Goal: Register for event/course

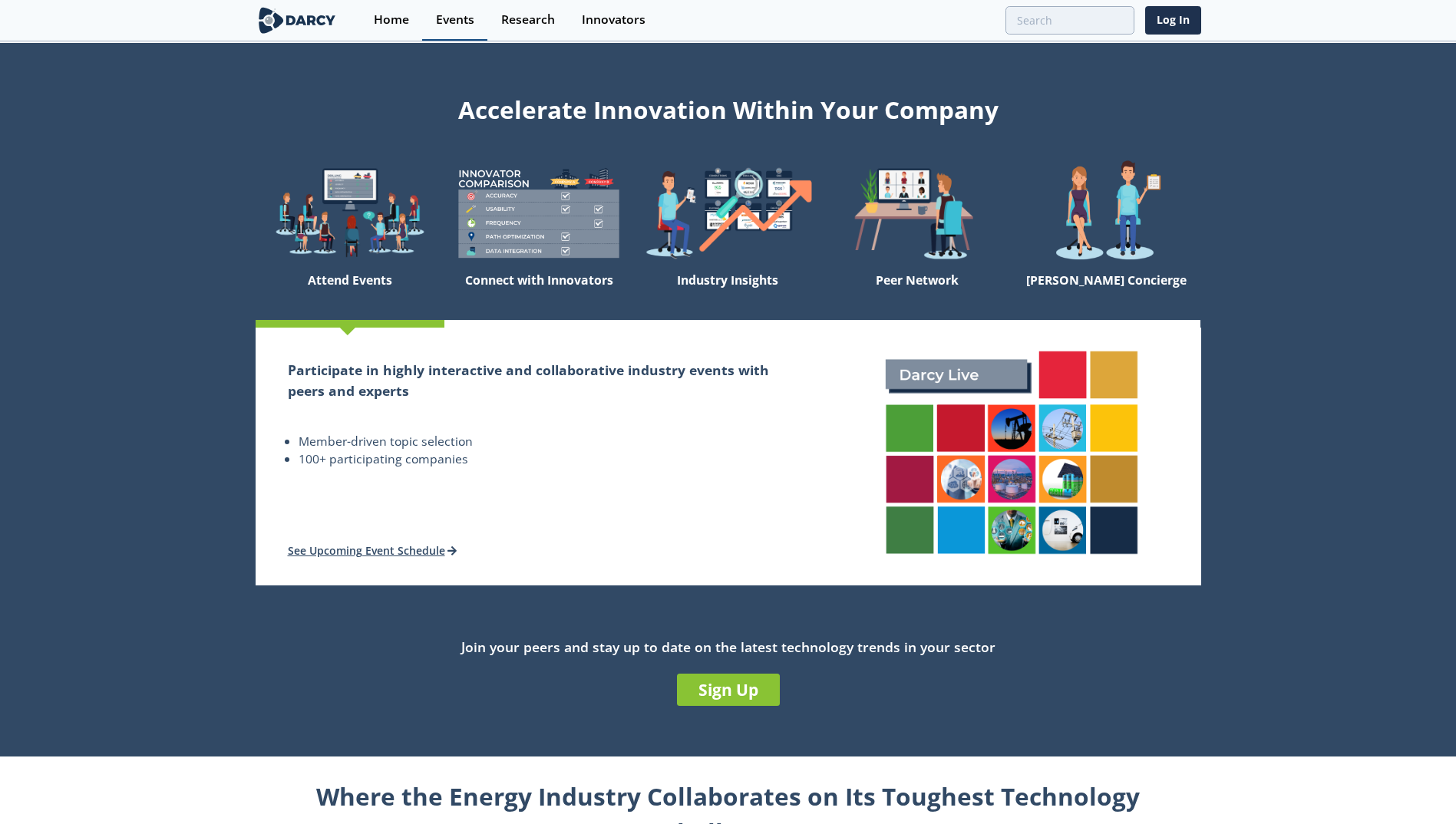
click at [468, 15] on div "Events" at bounding box center [454, 20] width 38 height 12
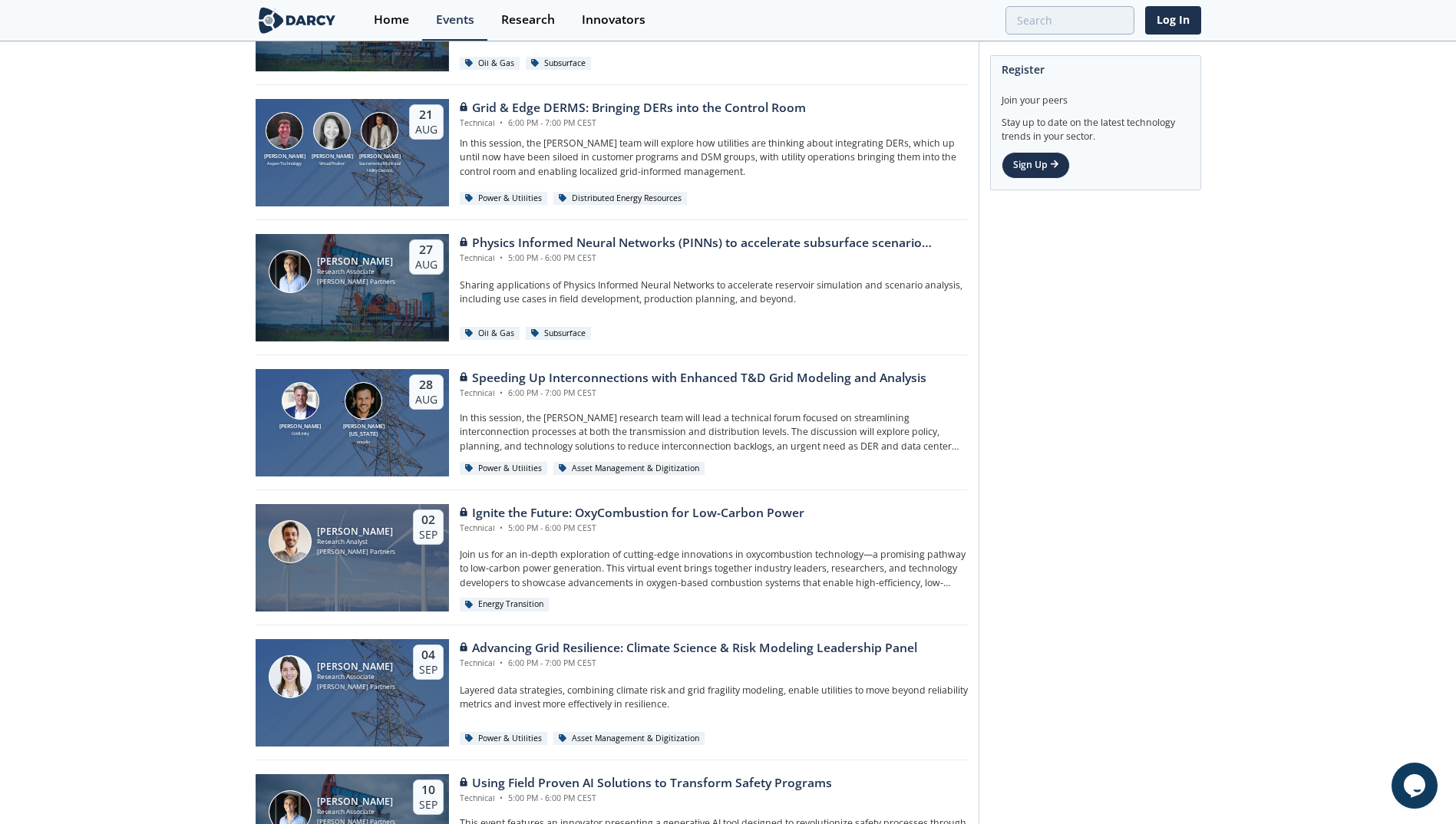
scroll to position [844, 0]
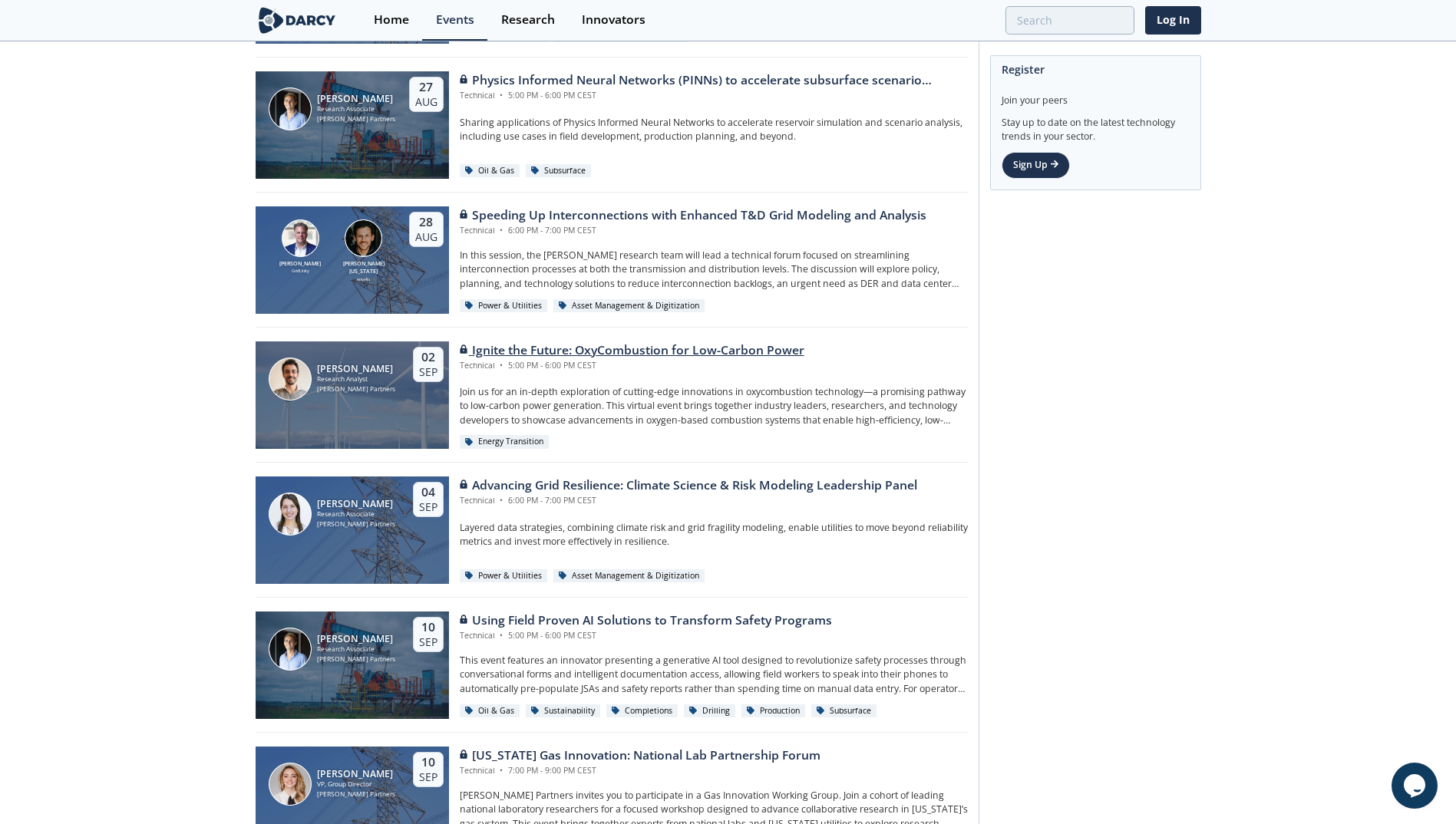
click at [792, 357] on div "Ignite the Future: OxyCombustion for Low-Carbon Power" at bounding box center [631, 351] width 345 height 18
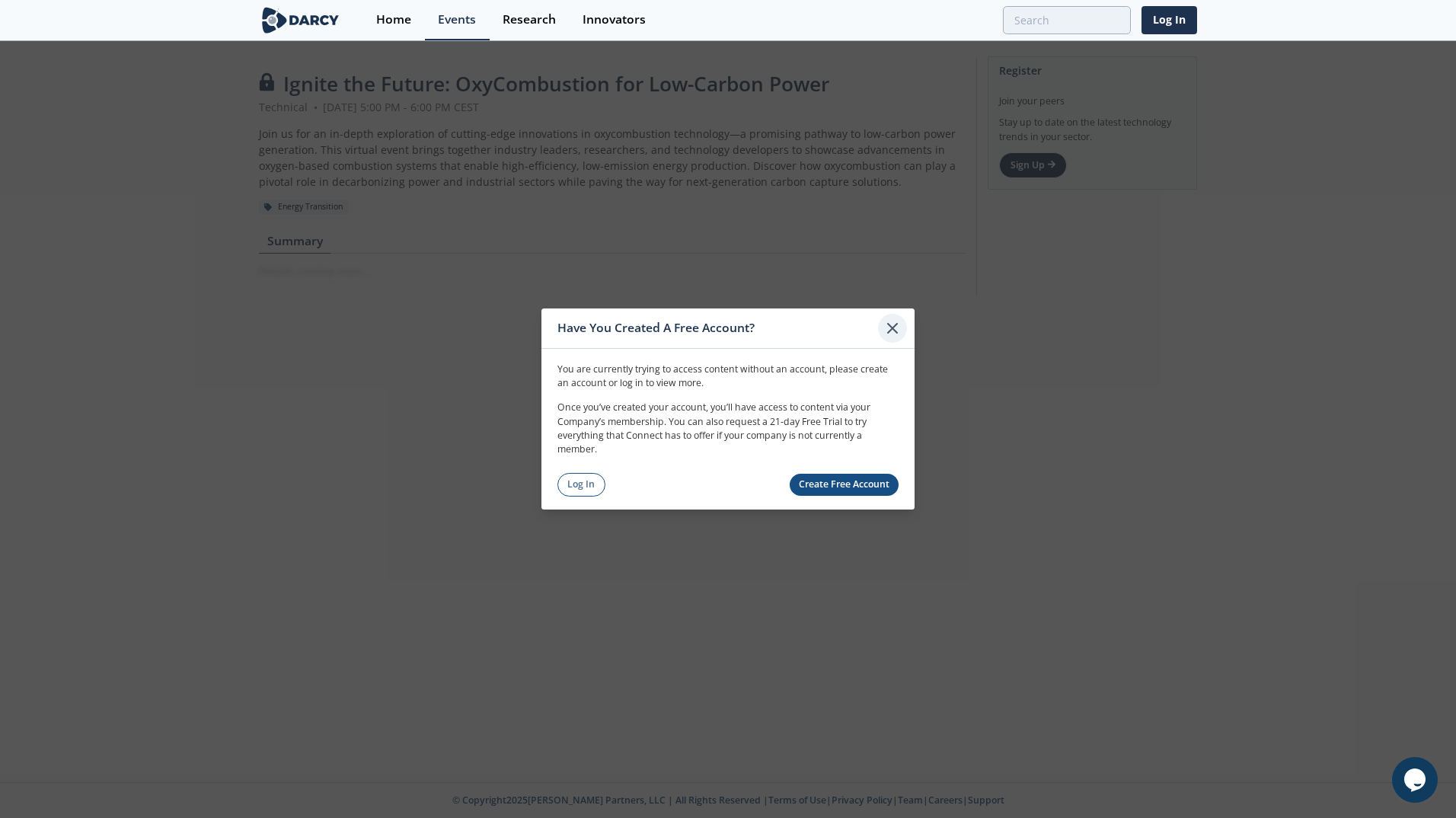
click at [896, 334] on icon at bounding box center [892, 328] width 18 height 18
